Goal: Information Seeking & Learning: Check status

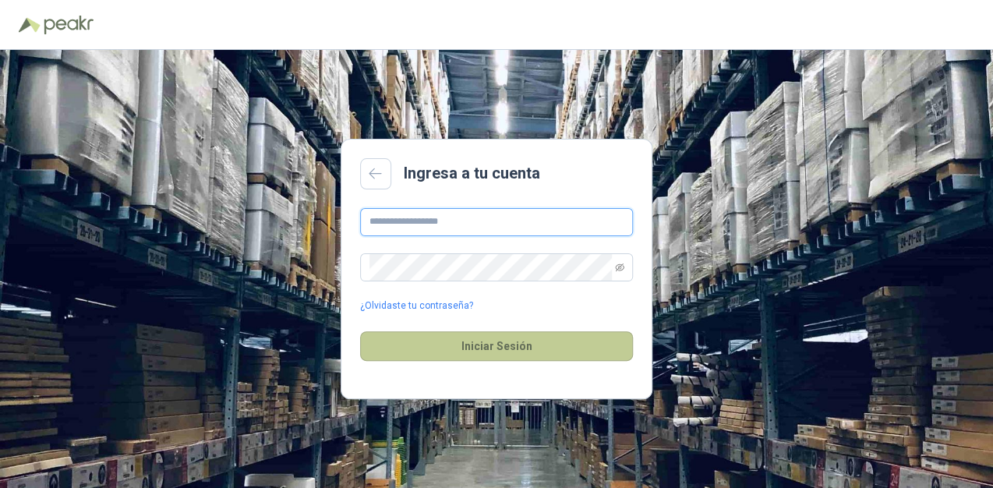
type input "**********"
click at [531, 350] on button "Iniciar Sesión" at bounding box center [496, 346] width 273 height 30
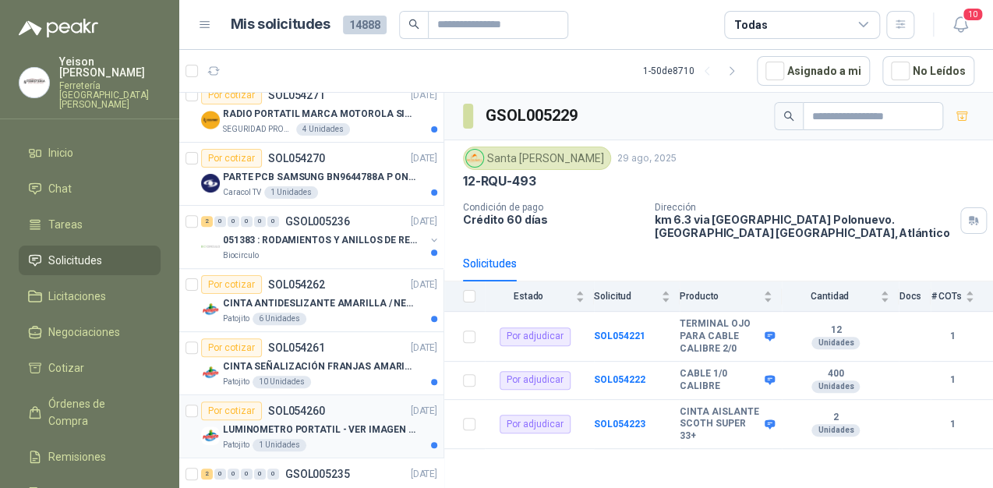
scroll to position [624, 0]
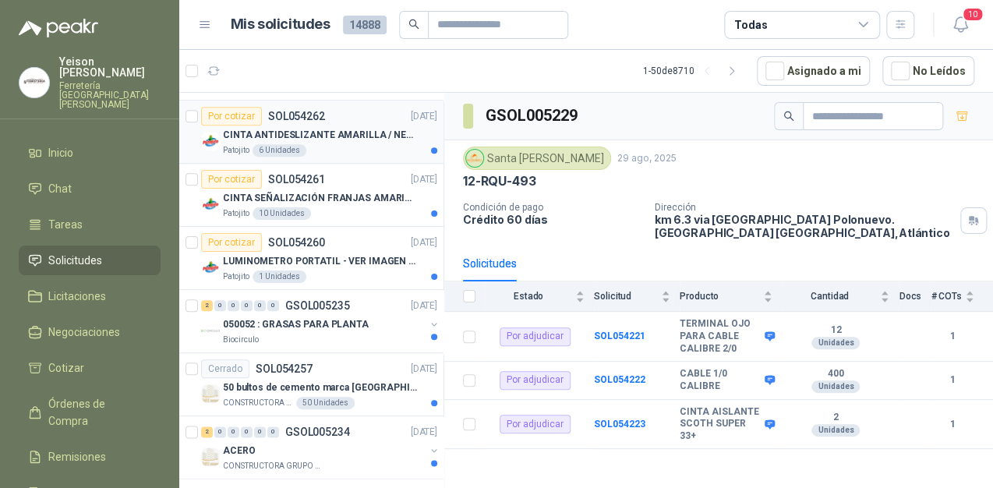
click at [338, 133] on p "CINTA ANTIDESLIZANTE AMARILLA / NEGRA" at bounding box center [320, 135] width 194 height 15
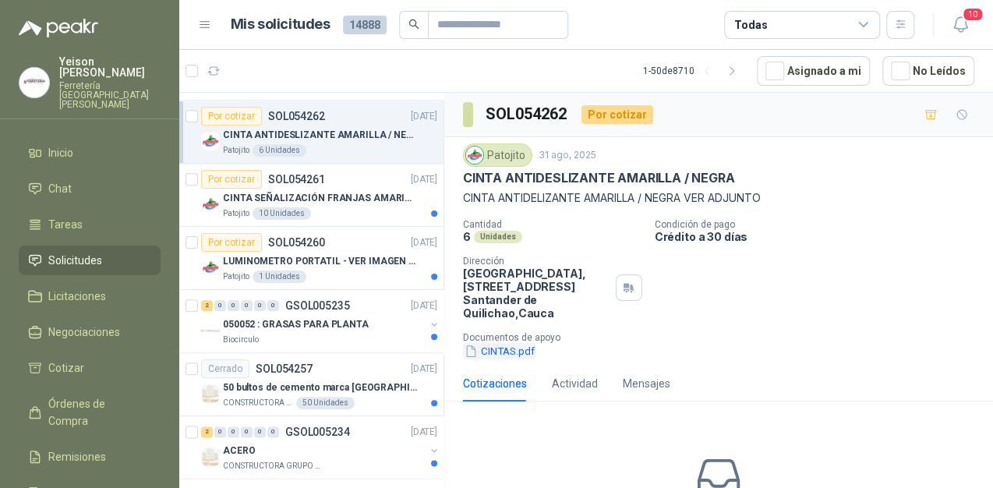
click at [494, 347] on button "CINTAS.pdf" at bounding box center [499, 351] width 73 height 16
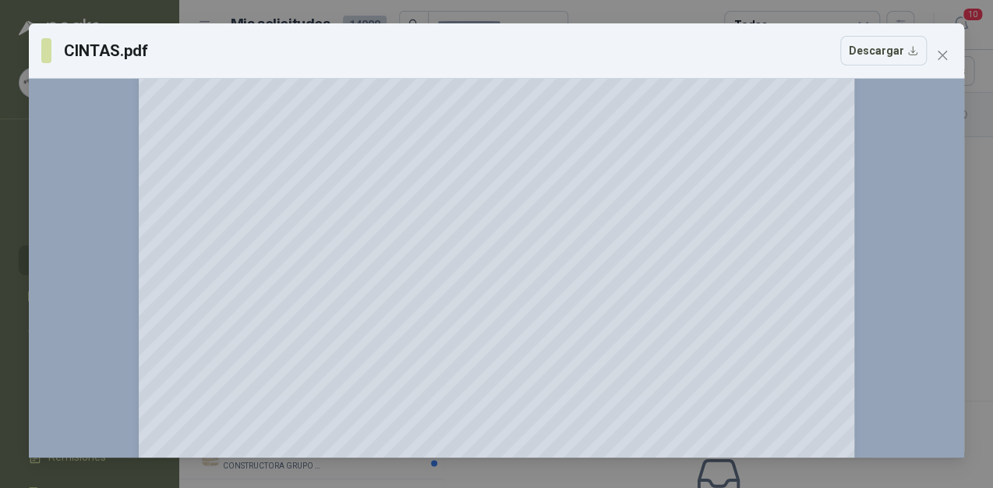
scroll to position [187, 0]
click at [945, 49] on icon "close" at bounding box center [942, 55] width 12 height 12
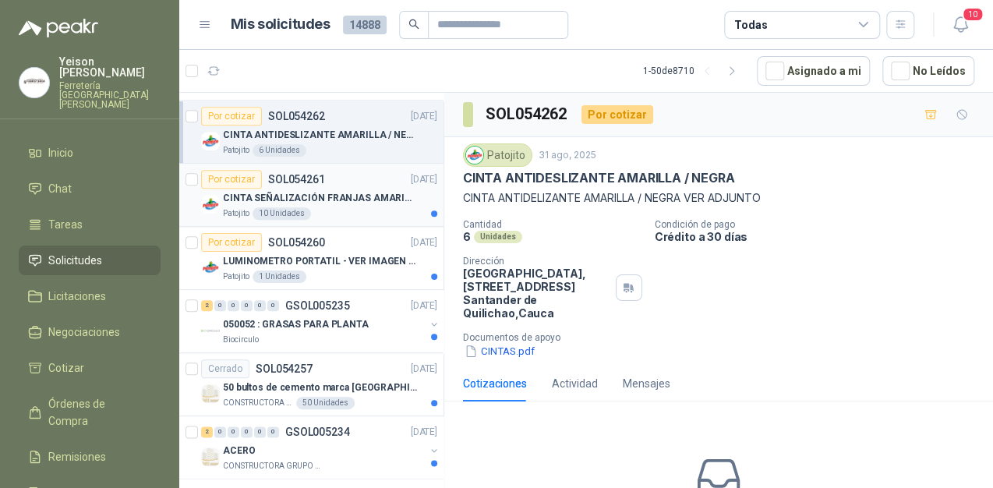
click at [331, 192] on p "CINTA SEÑALIZACIÓN FRANJAS AMARILLAS NEGRA" at bounding box center [320, 198] width 194 height 15
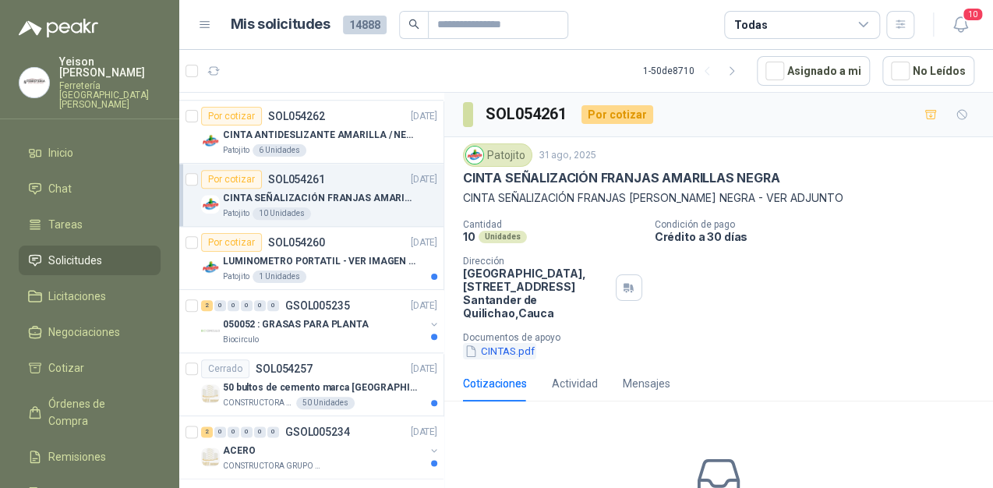
click at [499, 349] on button "CINTAS.pdf" at bounding box center [499, 351] width 73 height 16
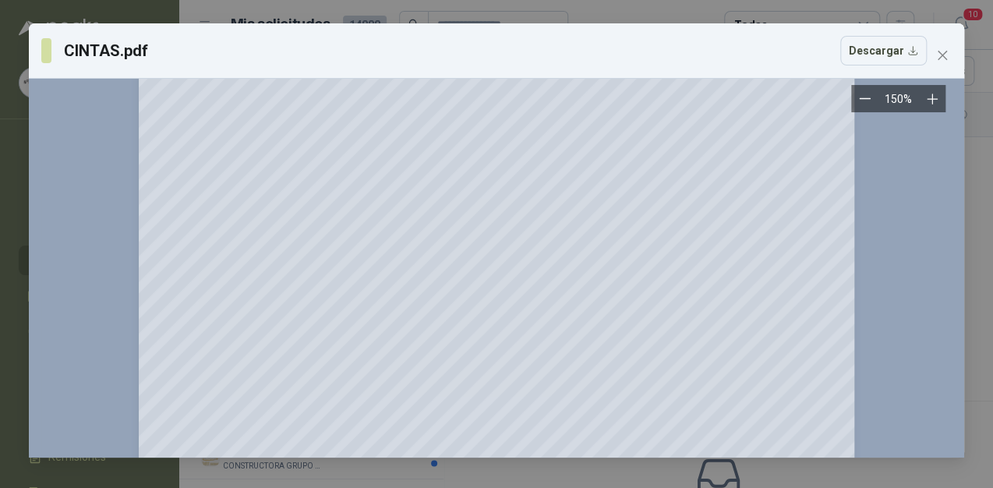
scroll to position [187, 0]
click at [948, 56] on icon "close" at bounding box center [942, 55] width 12 height 12
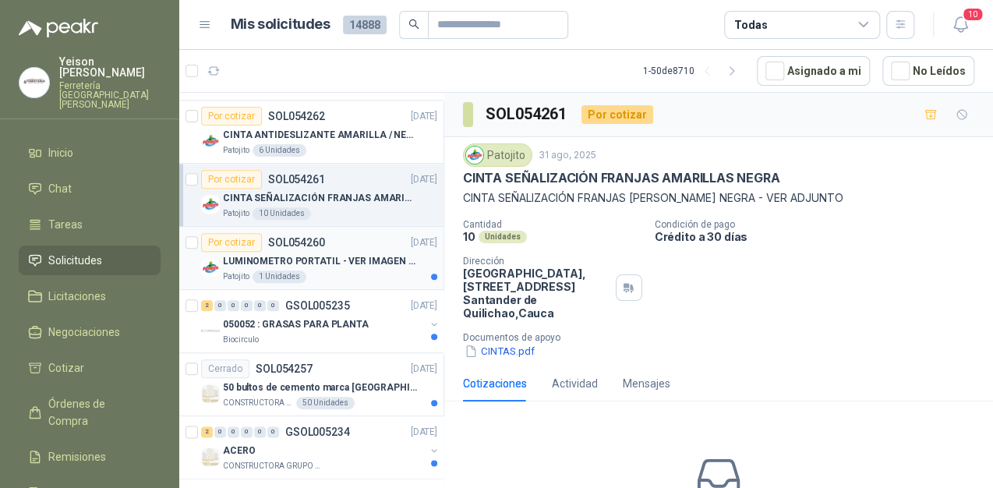
click at [328, 254] on p "LUMINOMETRO PORTATIL - VER IMAGEN ADJUNTA" at bounding box center [320, 261] width 194 height 15
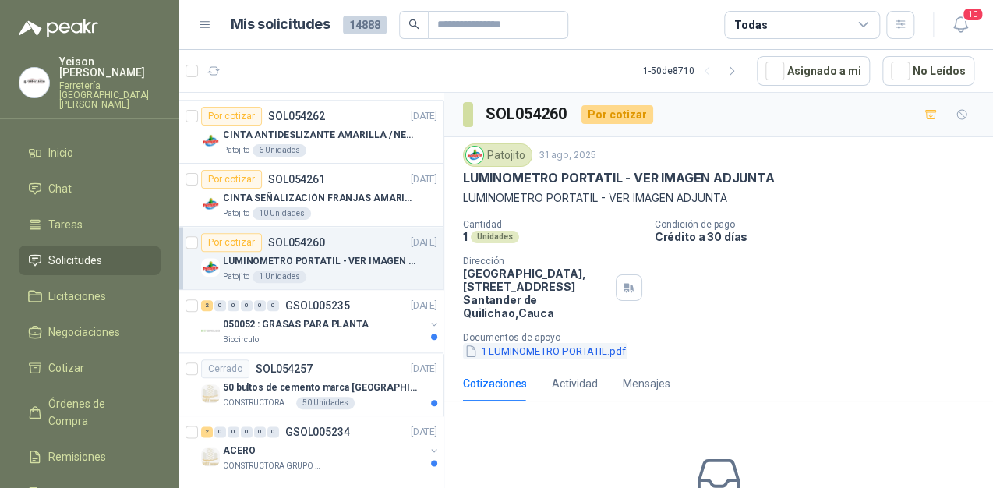
click at [545, 350] on button "1 LUMINOMETRO PORTATIL.pdf" at bounding box center [545, 351] width 165 height 16
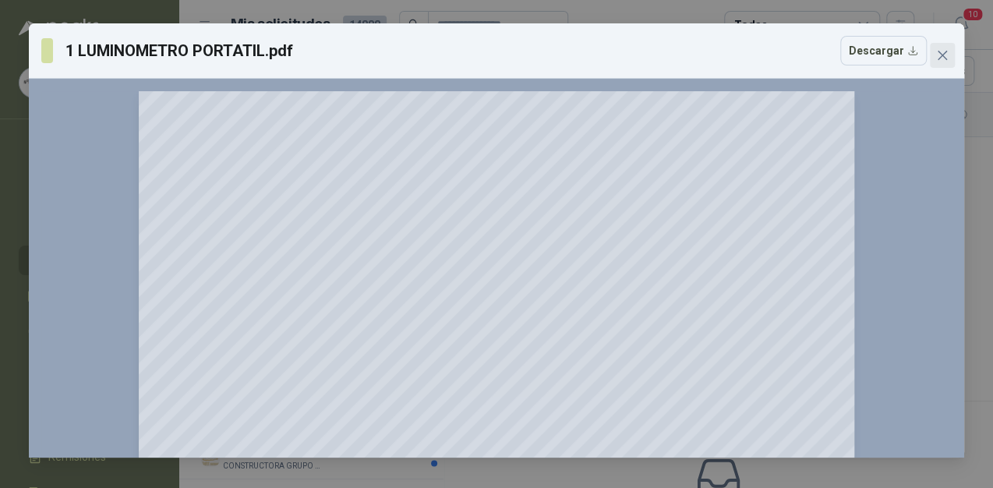
click at [941, 54] on icon "close" at bounding box center [942, 55] width 9 height 9
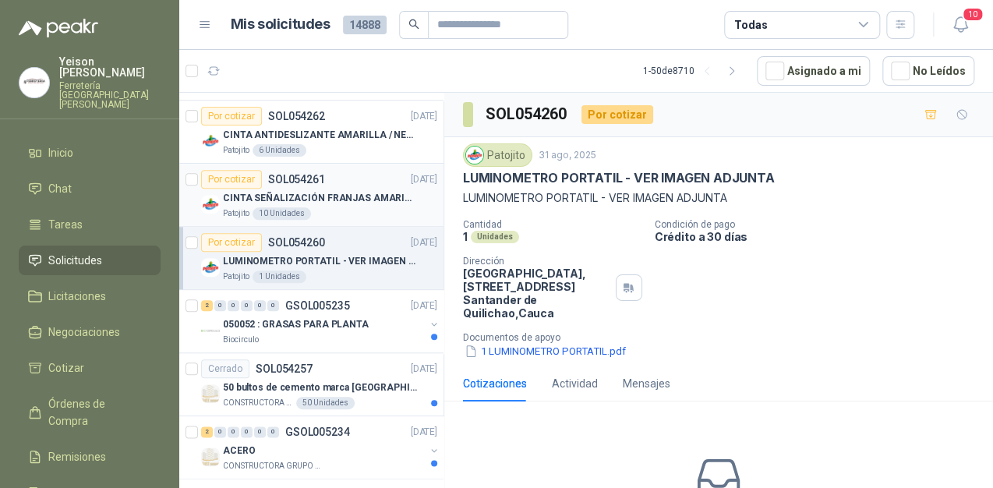
click at [349, 185] on div "Por cotizar SOL054261 [DATE]" at bounding box center [319, 179] width 236 height 19
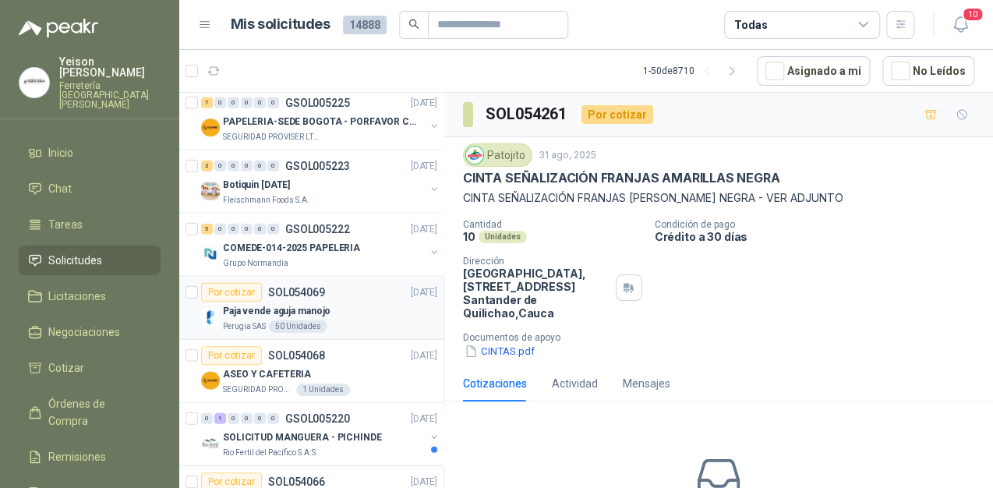
scroll to position [1684, 0]
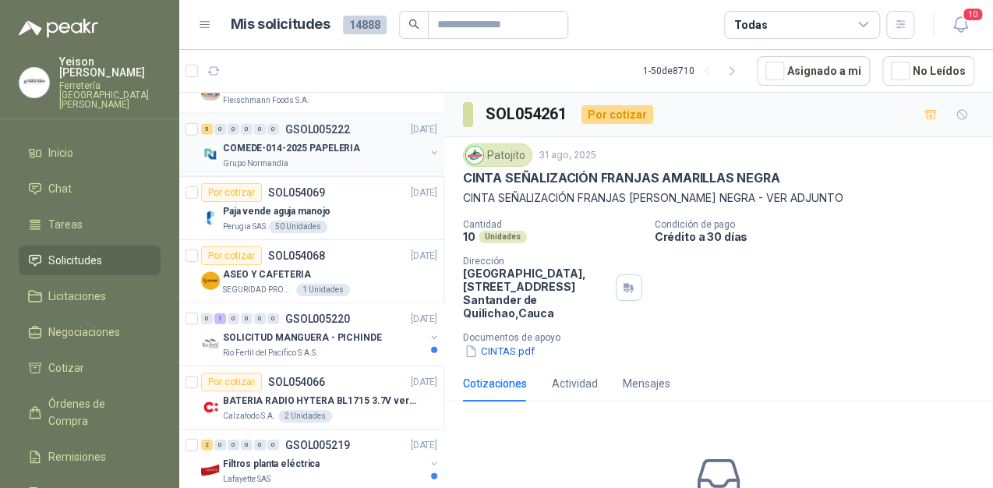
click at [318, 145] on p "COMEDE-014-2025 PAPELERIA" at bounding box center [291, 148] width 137 height 15
